Goal: Task Accomplishment & Management: Use online tool/utility

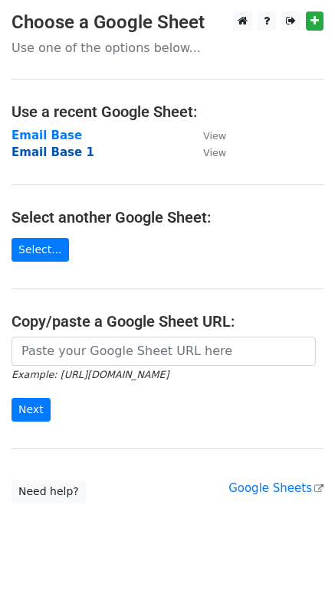
click at [53, 149] on strong "Email Base 1" at bounding box center [52, 152] width 83 height 14
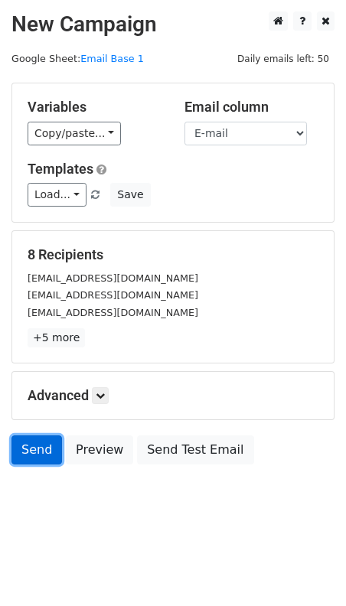
click at [40, 451] on link "Send" at bounding box center [36, 450] width 51 height 29
